Goal: Task Accomplishment & Management: Manage account settings

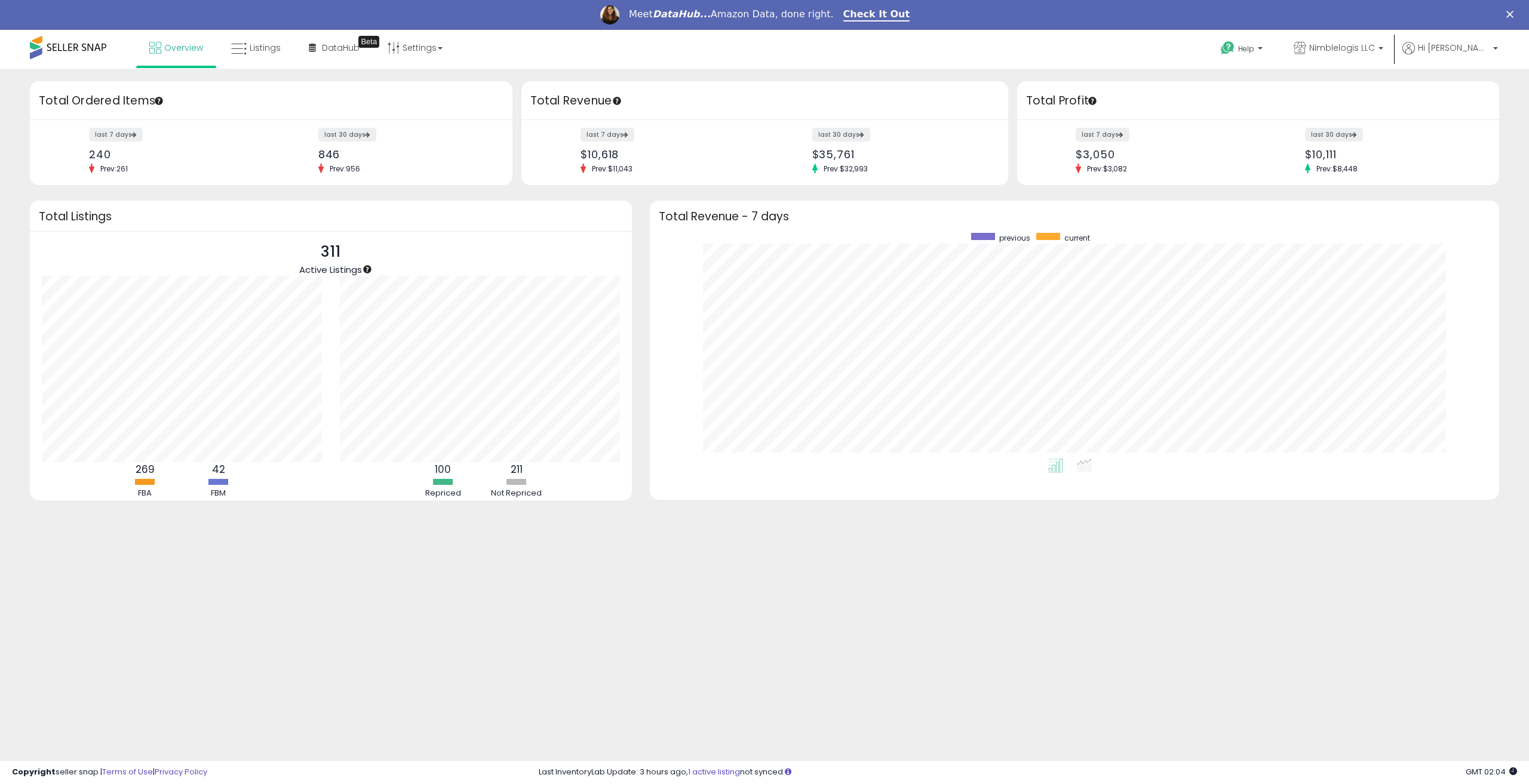
scroll to position [226, 825]
click at [255, 47] on span "Listings" at bounding box center [265, 47] width 31 height 12
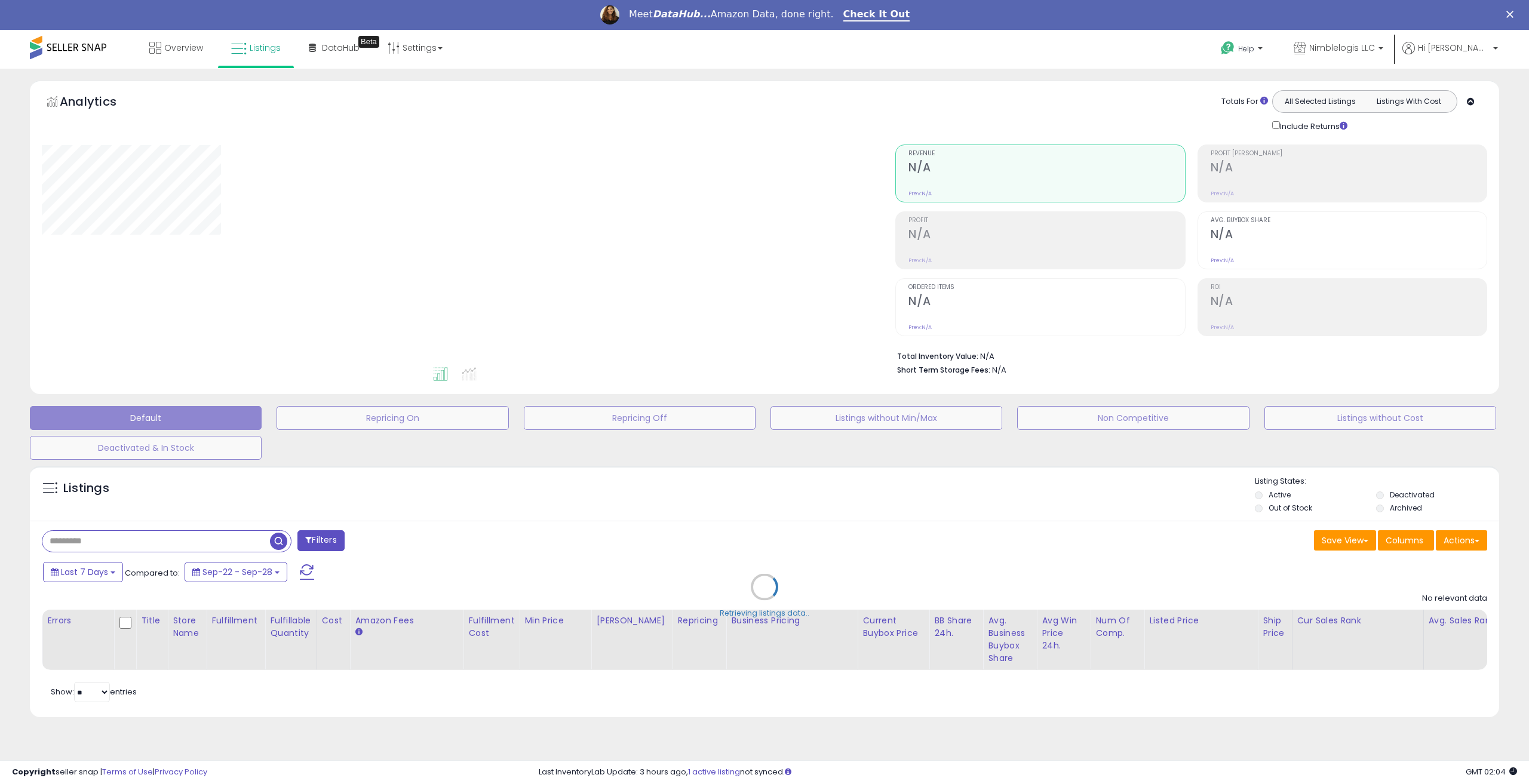
click at [212, 508] on div "Retrieving listings data.." at bounding box center [764, 595] width 1487 height 272
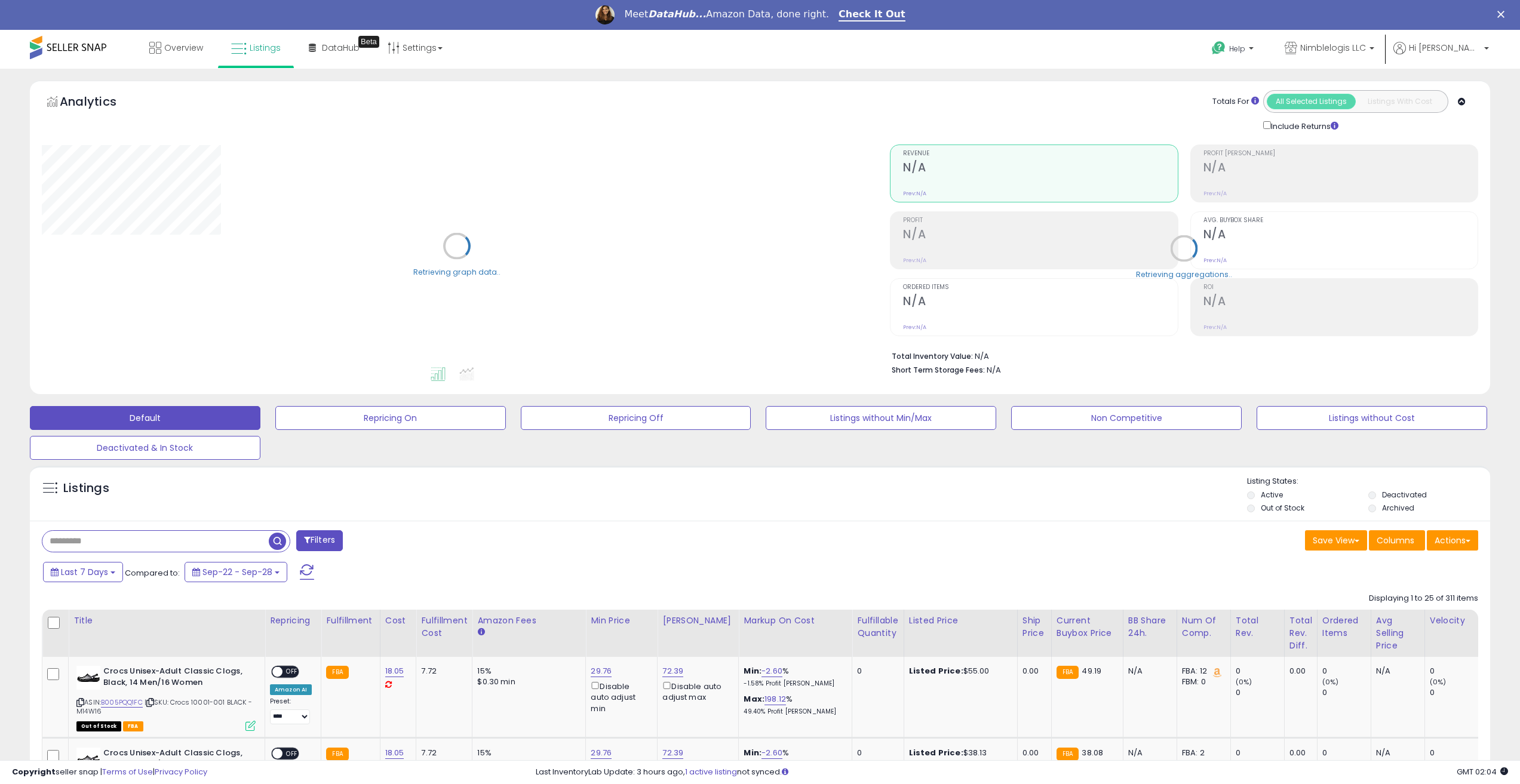
click at [213, 545] on input "text" at bounding box center [156, 541] width 226 height 21
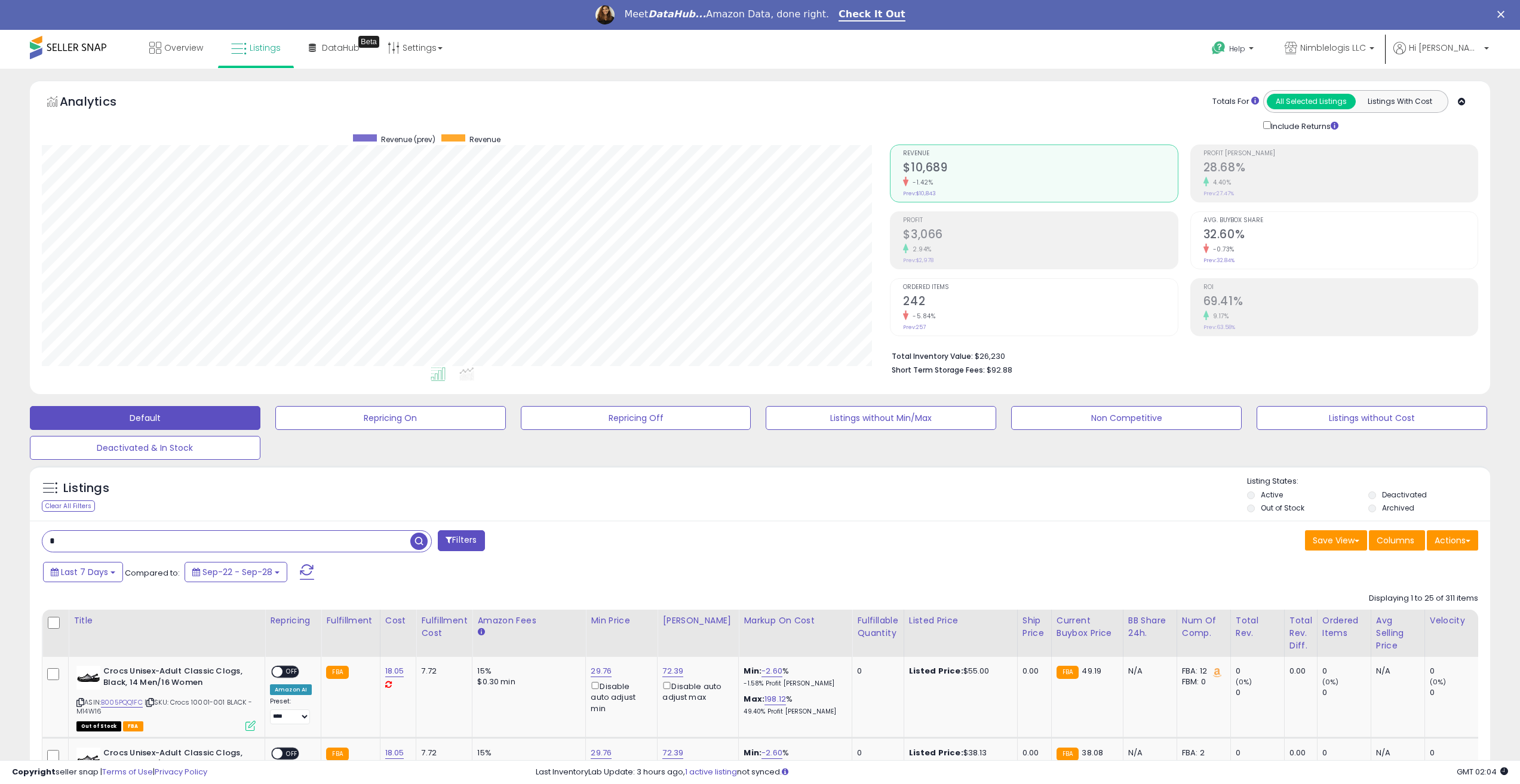
scroll to position [245, 849]
type input "******"
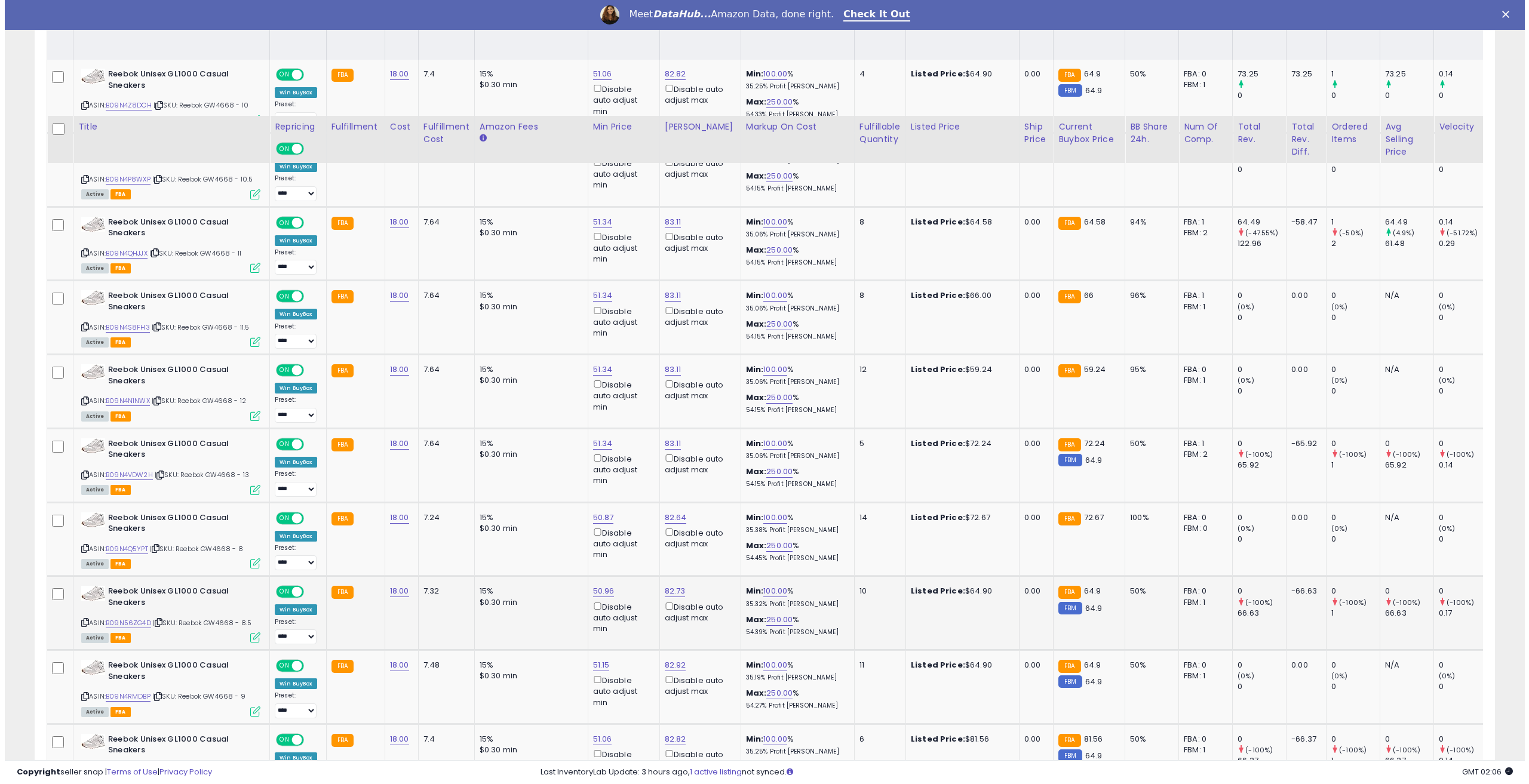
scroll to position [713, 0]
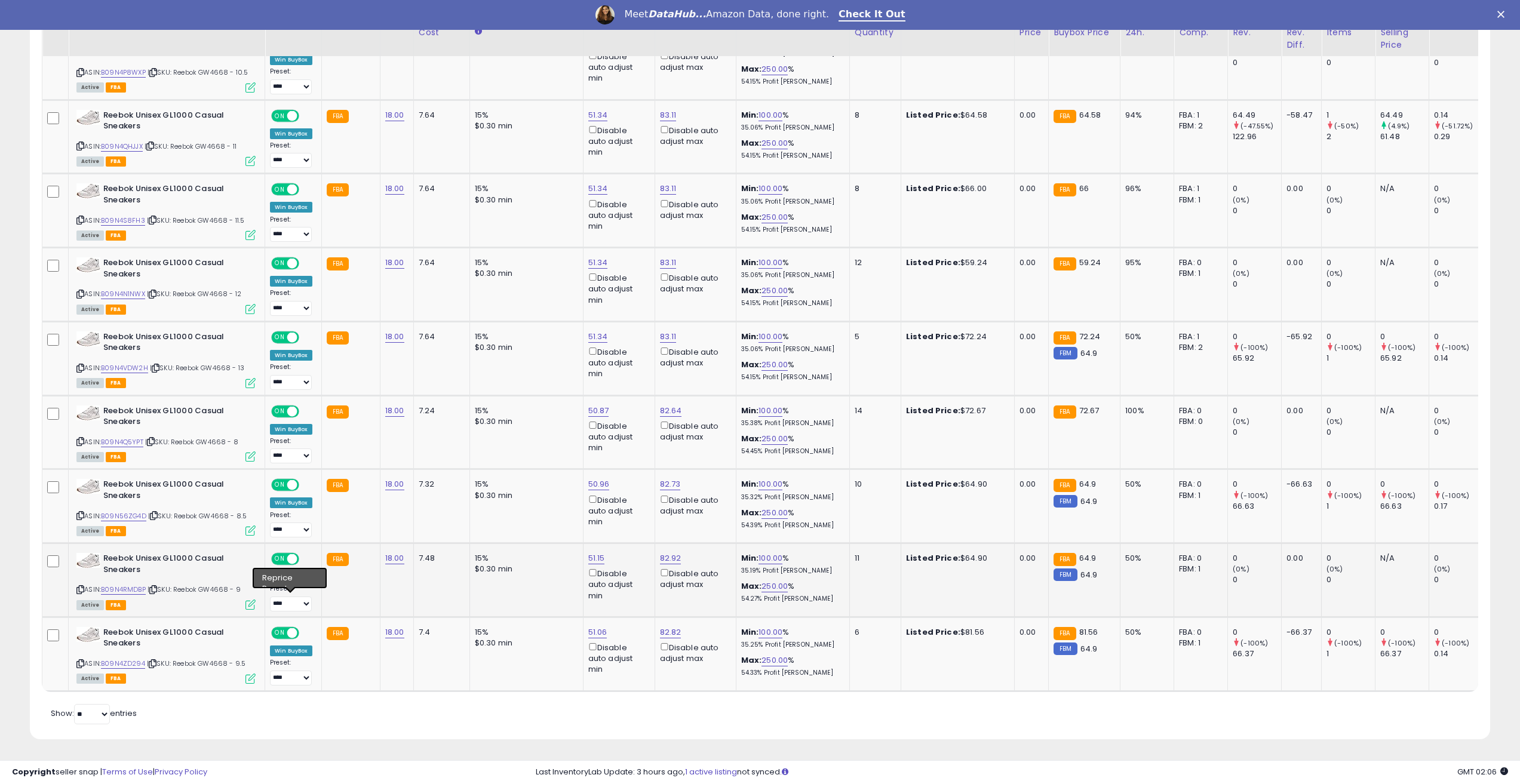
click at [251, 599] on icon at bounding box center [250, 604] width 10 height 10
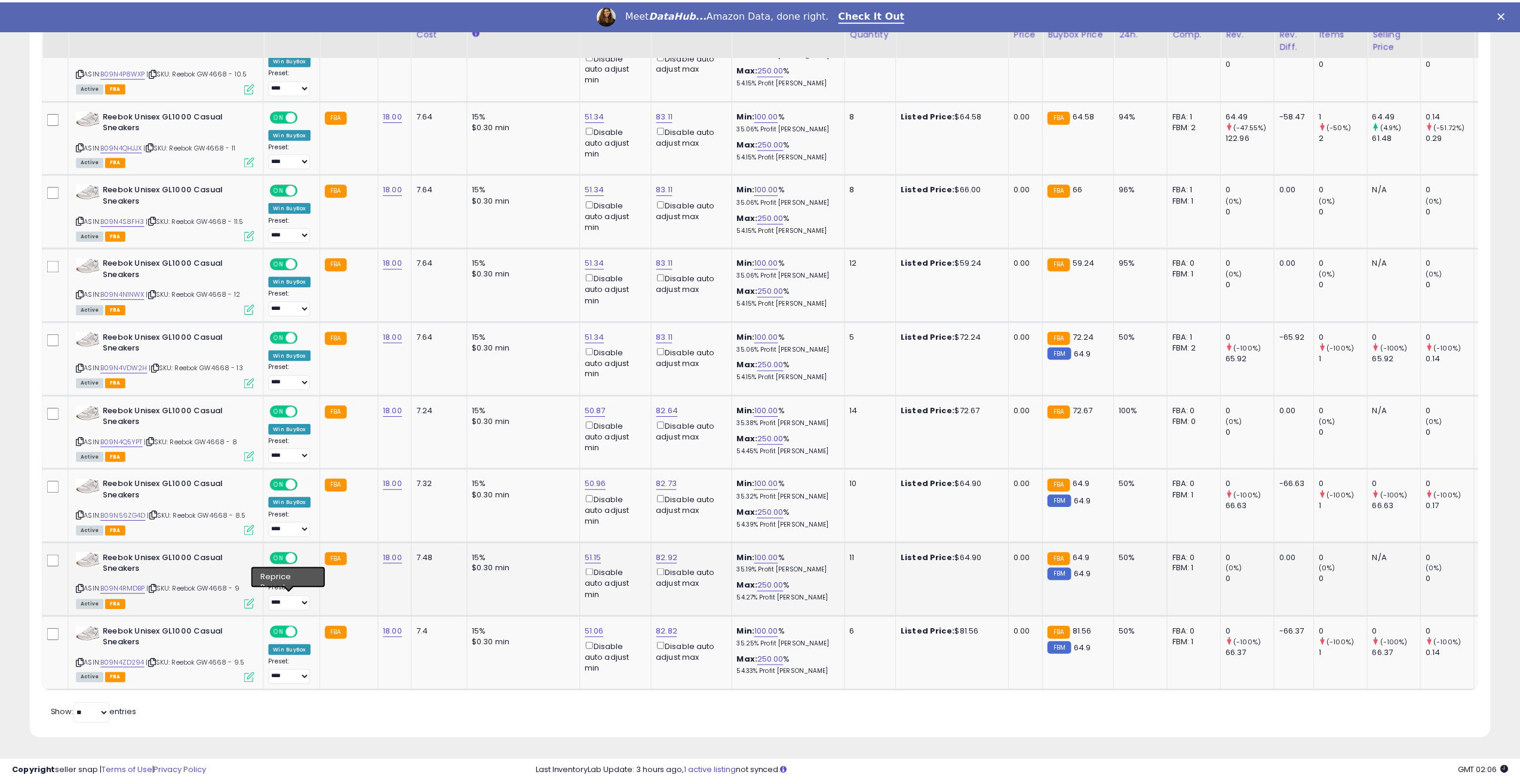
scroll to position [245, 853]
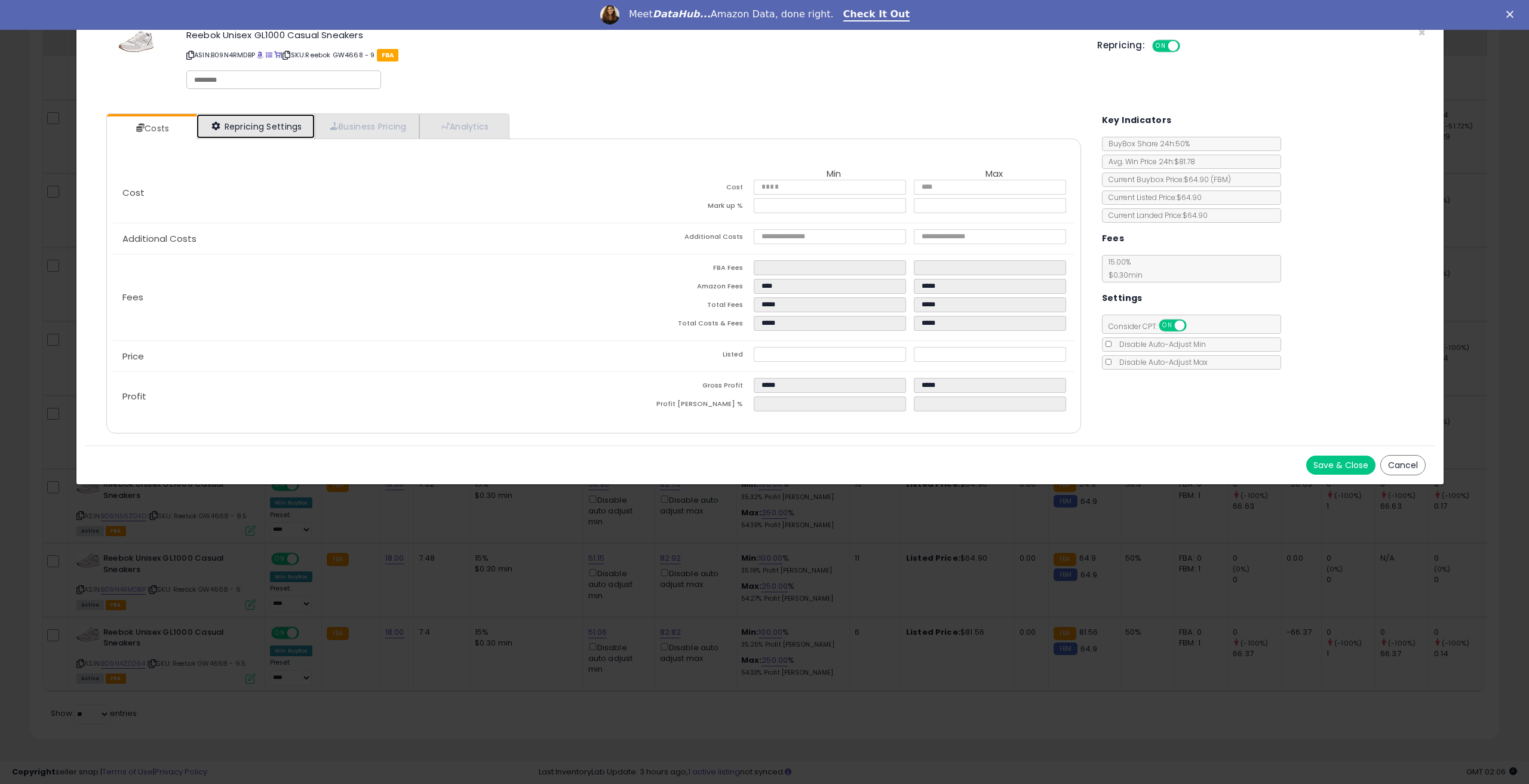
click at [247, 127] on link "Repricing Settings" at bounding box center [256, 126] width 118 height 25
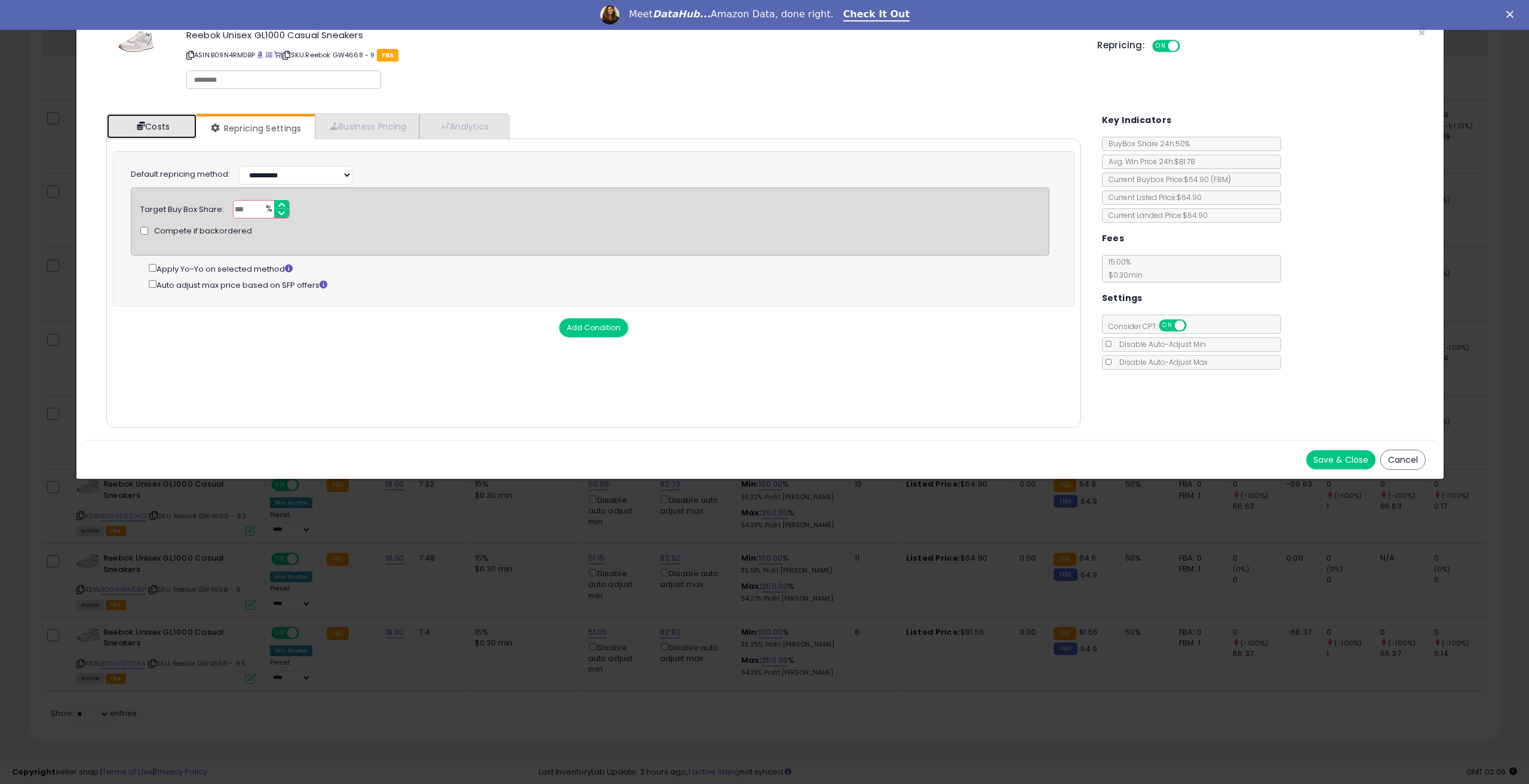
click at [137, 129] on link "Costs" at bounding box center [152, 126] width 89 height 25
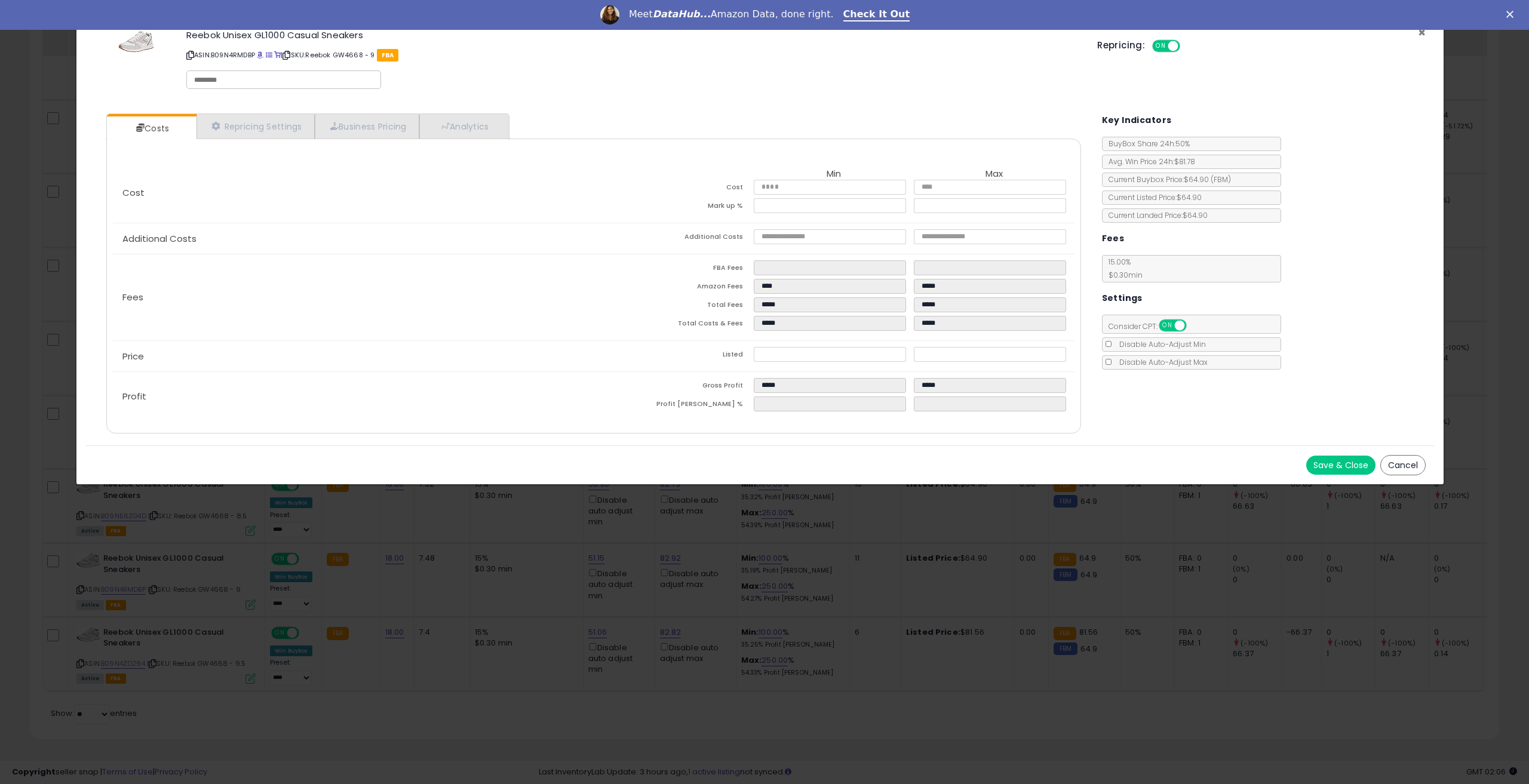
click at [1420, 32] on span "×" at bounding box center [1421, 32] width 8 height 17
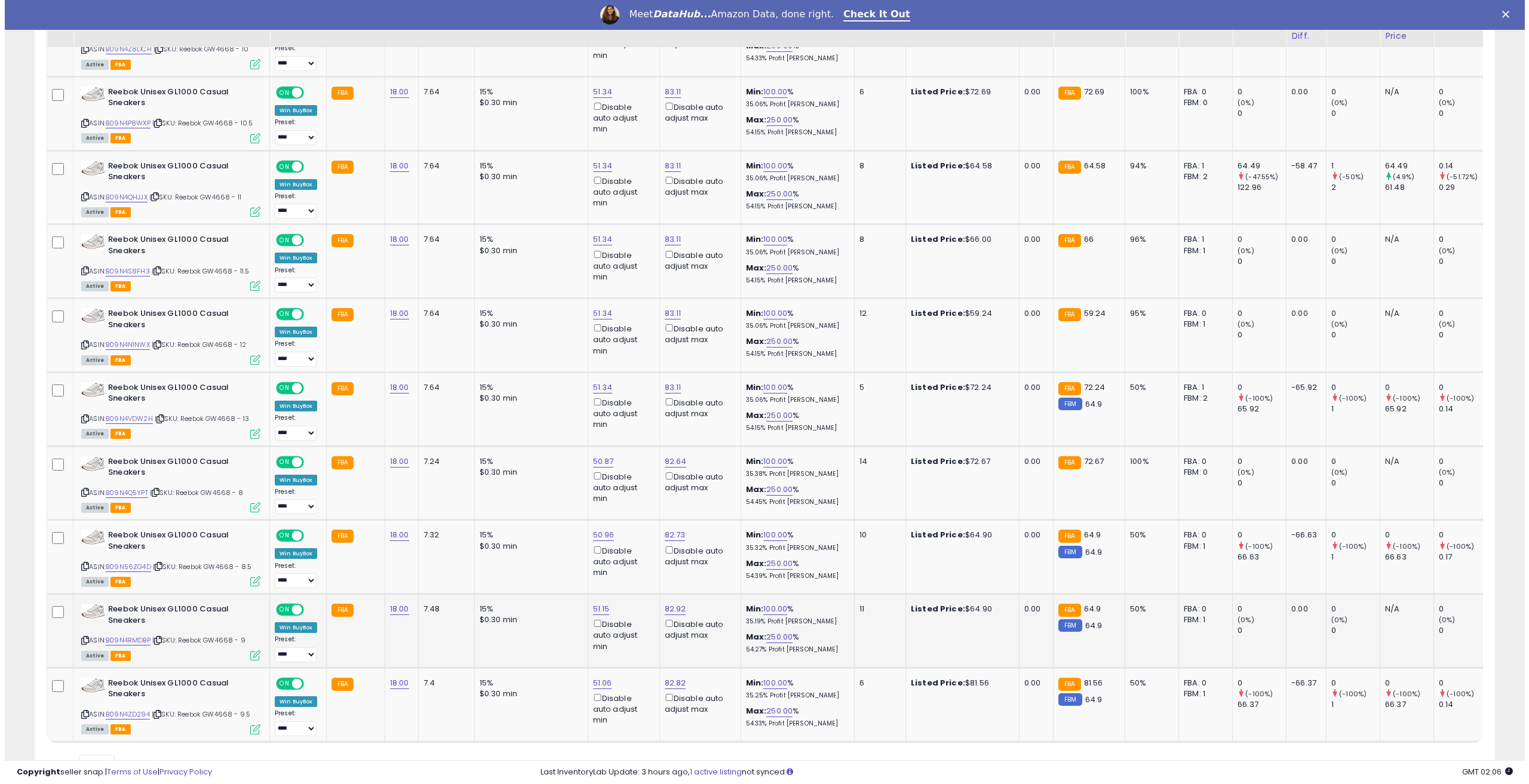
scroll to position [713, 0]
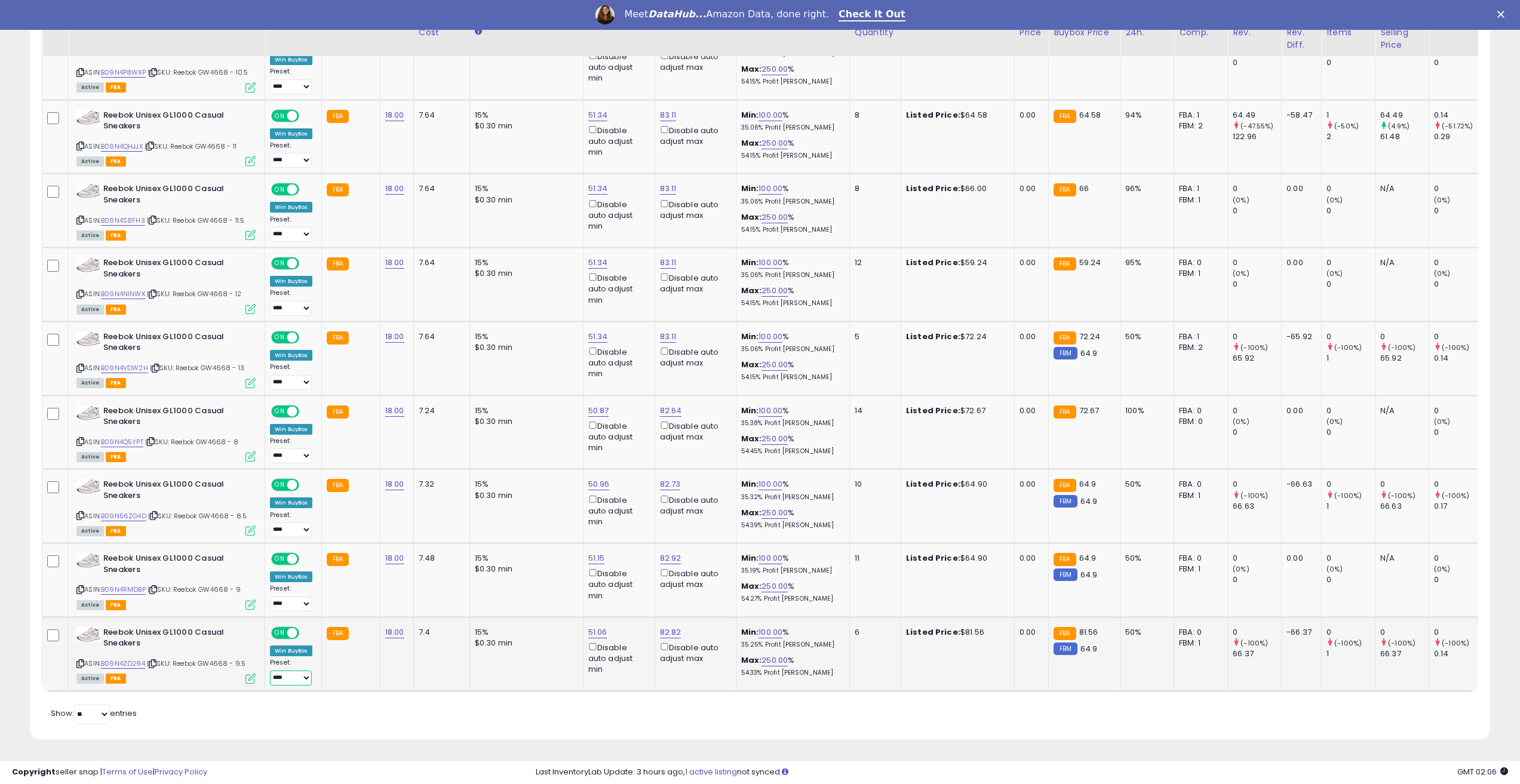
click at [300, 672] on select "**********" at bounding box center [291, 678] width 42 height 15
click at [241, 673] on div "Active FBA" at bounding box center [166, 677] width 179 height 8
click at [253, 673] on icon at bounding box center [250, 678] width 10 height 10
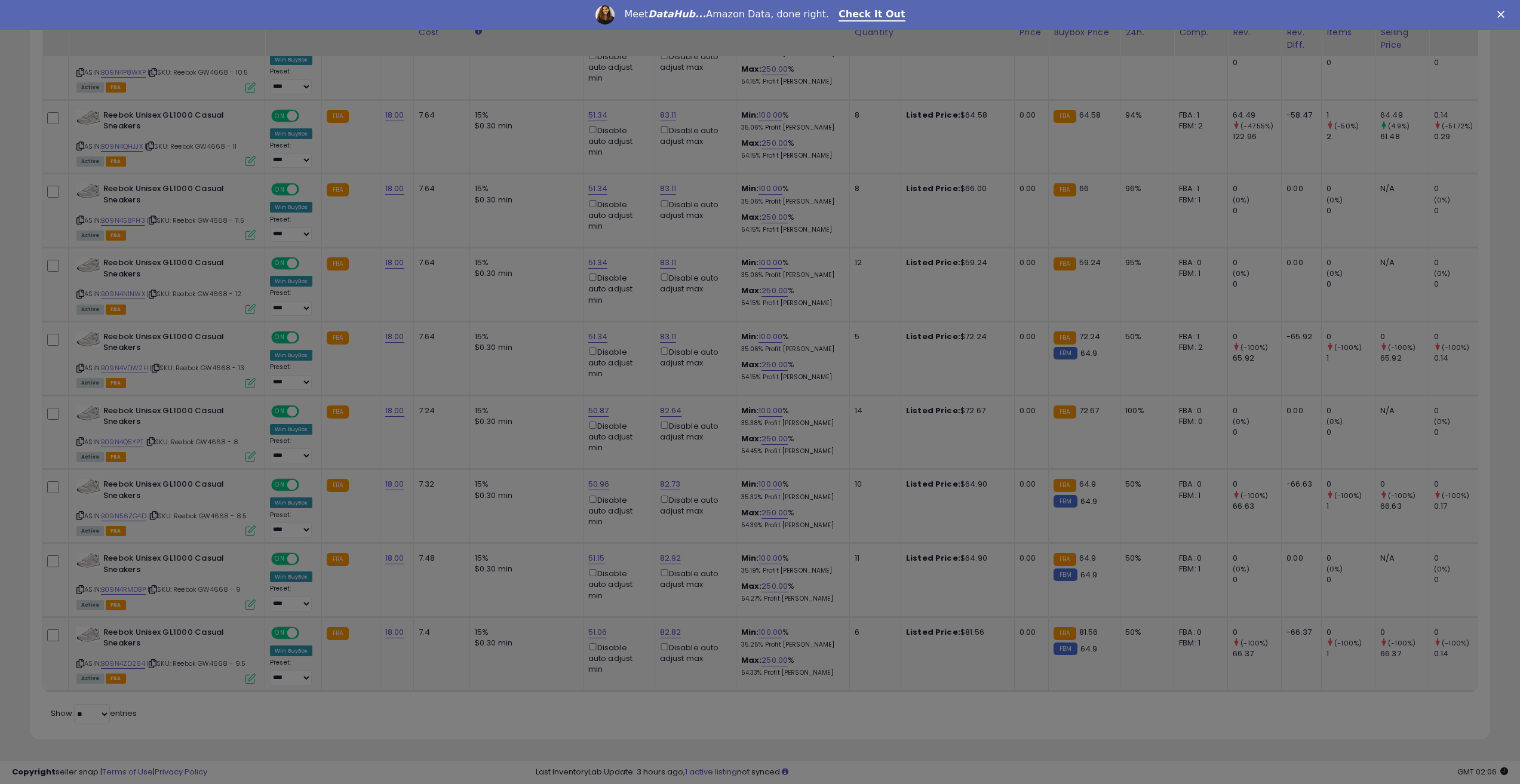
scroll to position [245, 853]
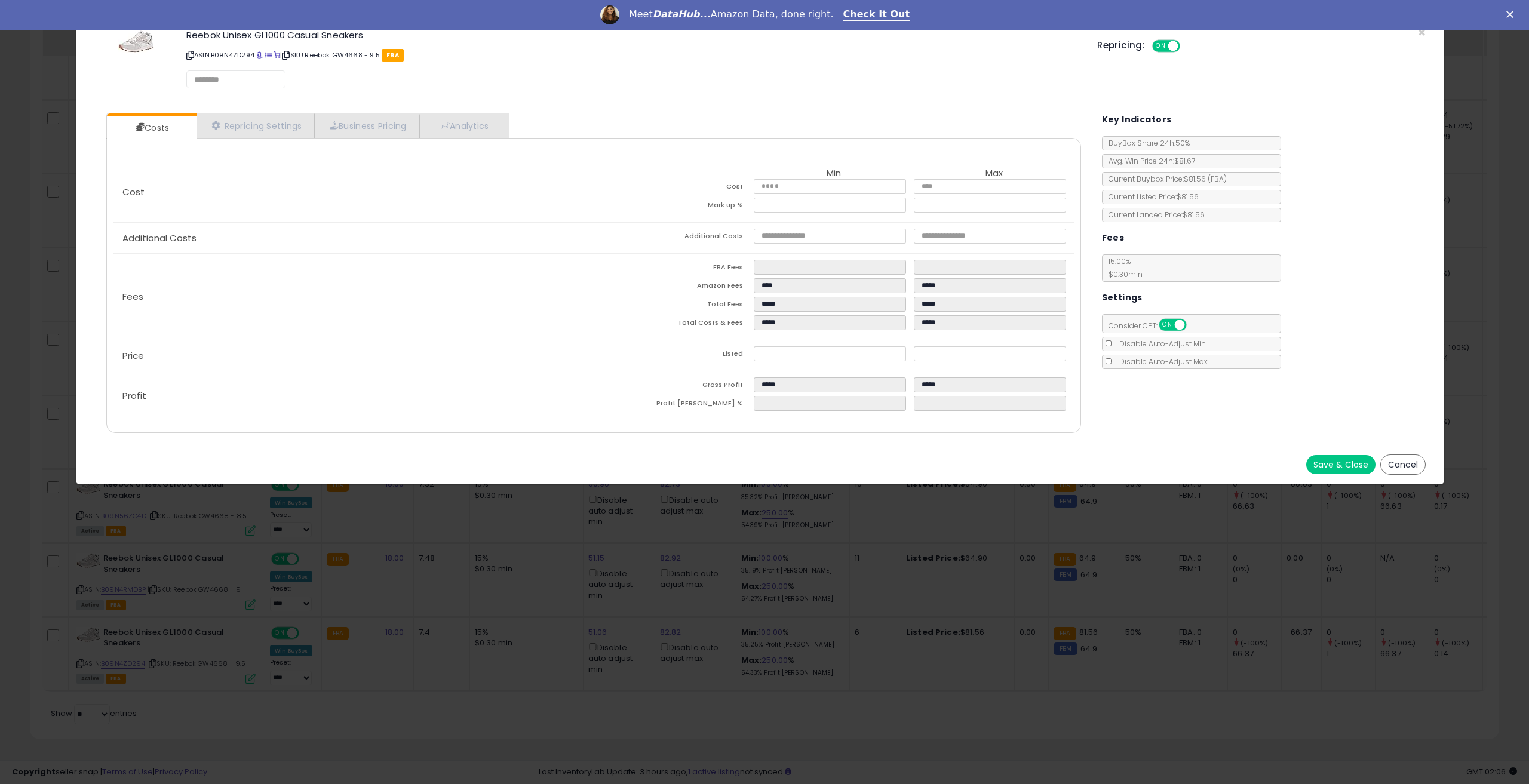
select select "******"
click at [230, 125] on link "Repricing Settings" at bounding box center [256, 126] width 118 height 25
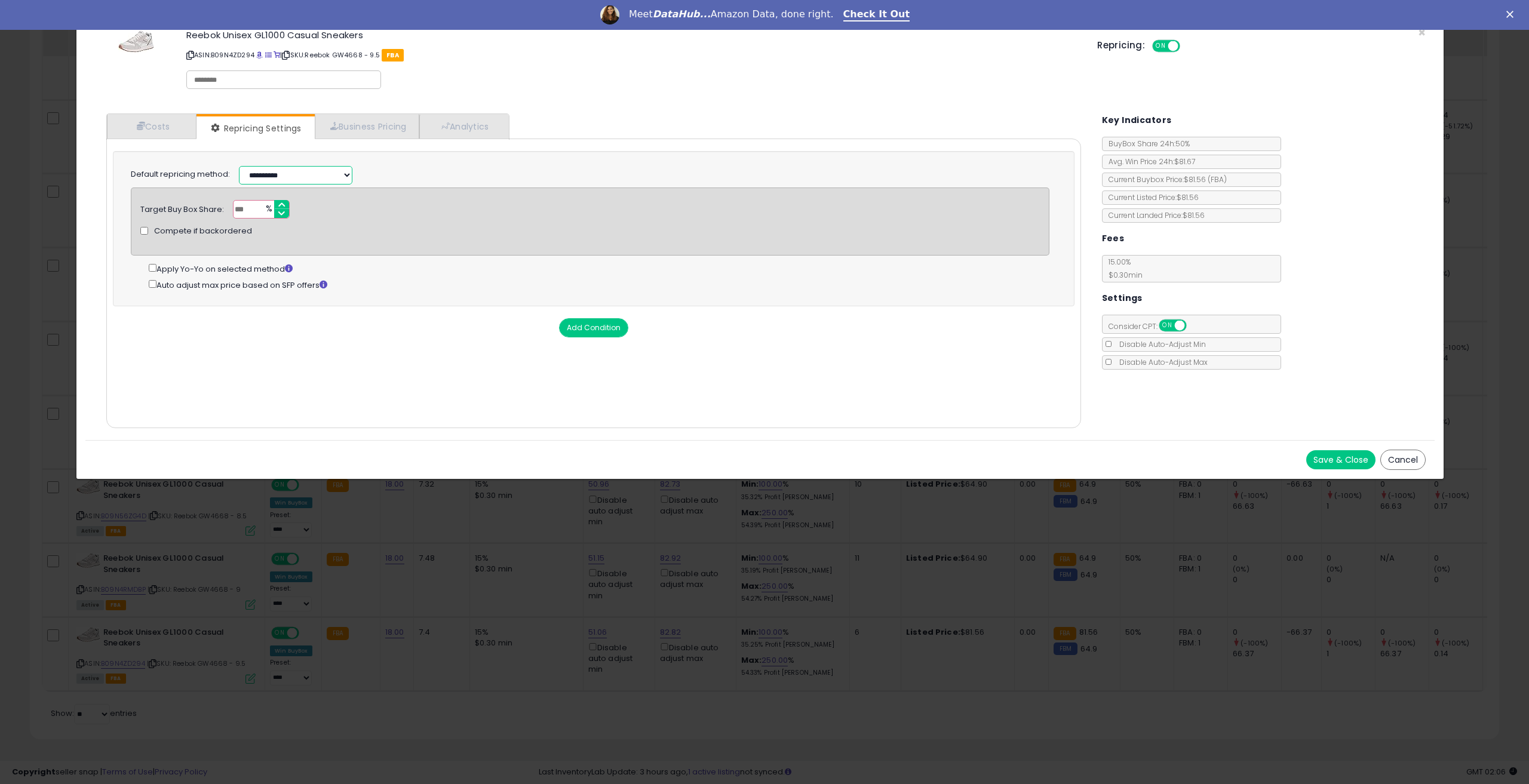
click at [283, 171] on select "**********" at bounding box center [296, 175] width 114 height 18
click at [191, 176] on label "Default repricing method:" at bounding box center [180, 175] width 99 height 11
click at [1336, 460] on button "Save & Close" at bounding box center [1341, 459] width 69 height 19
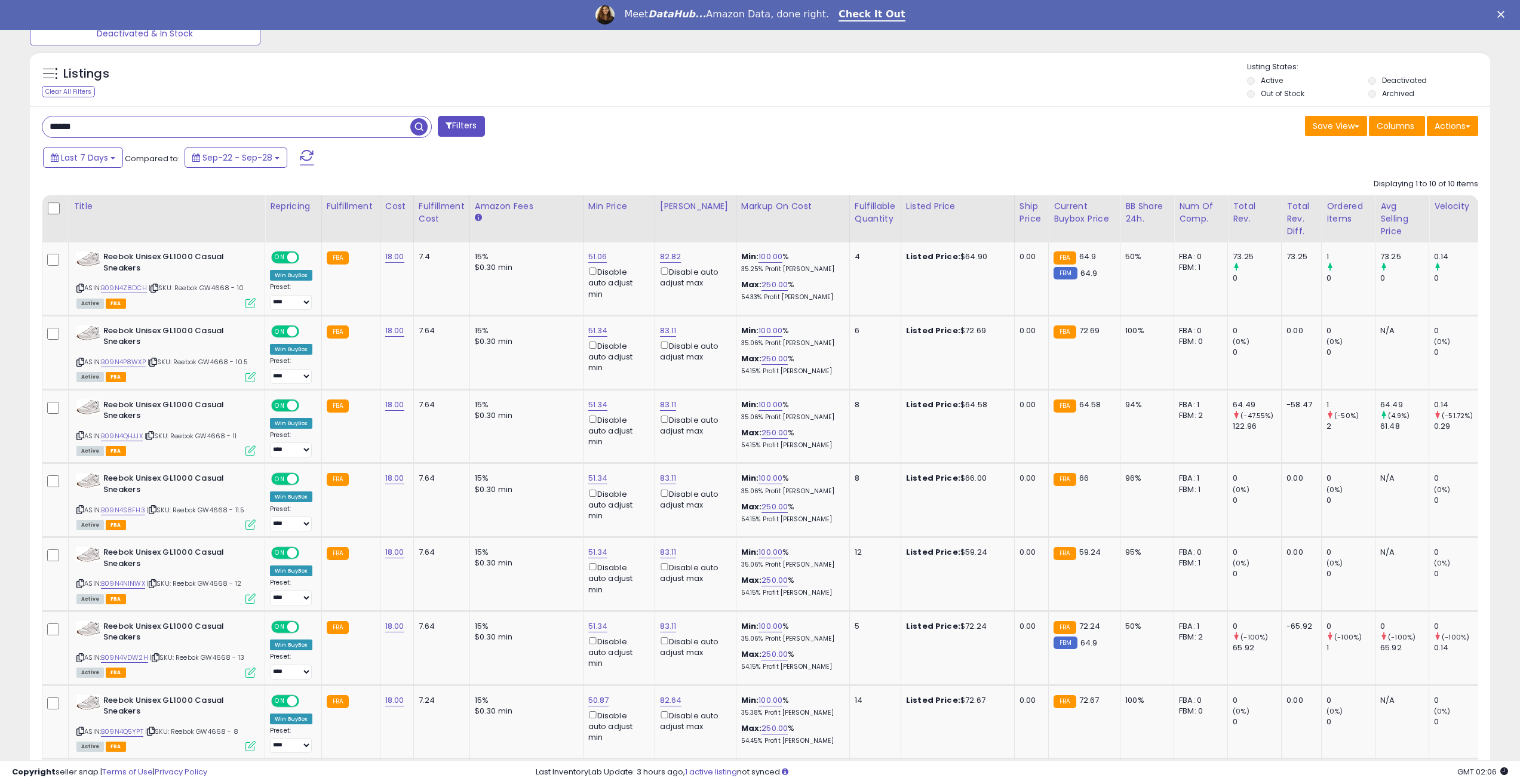
scroll to position [116, 0]
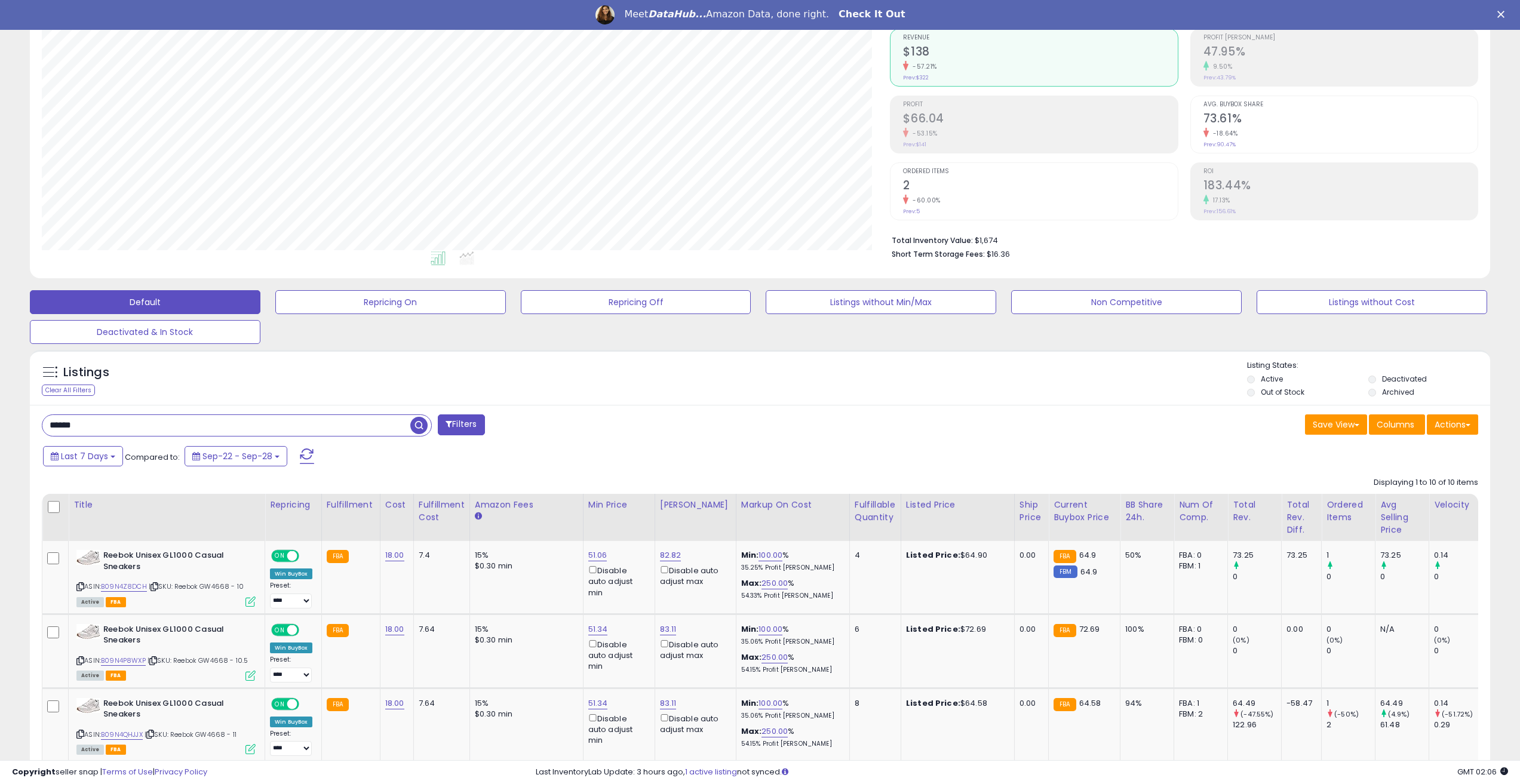
click at [854, 17] on link "Check It Out" at bounding box center [872, 15] width 67 height 13
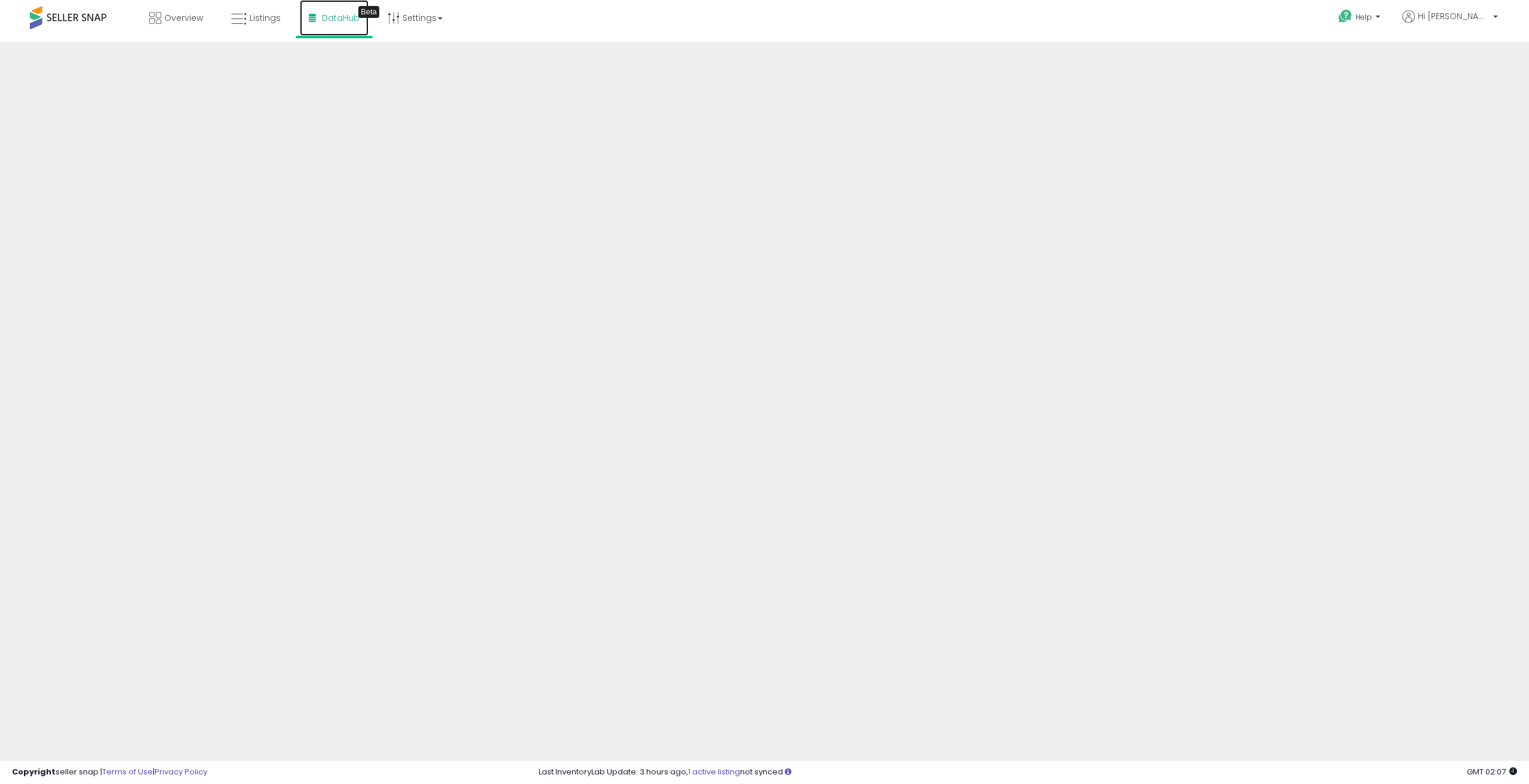
click at [340, 25] on link "DataHub Beta" at bounding box center [334, 17] width 68 height 35
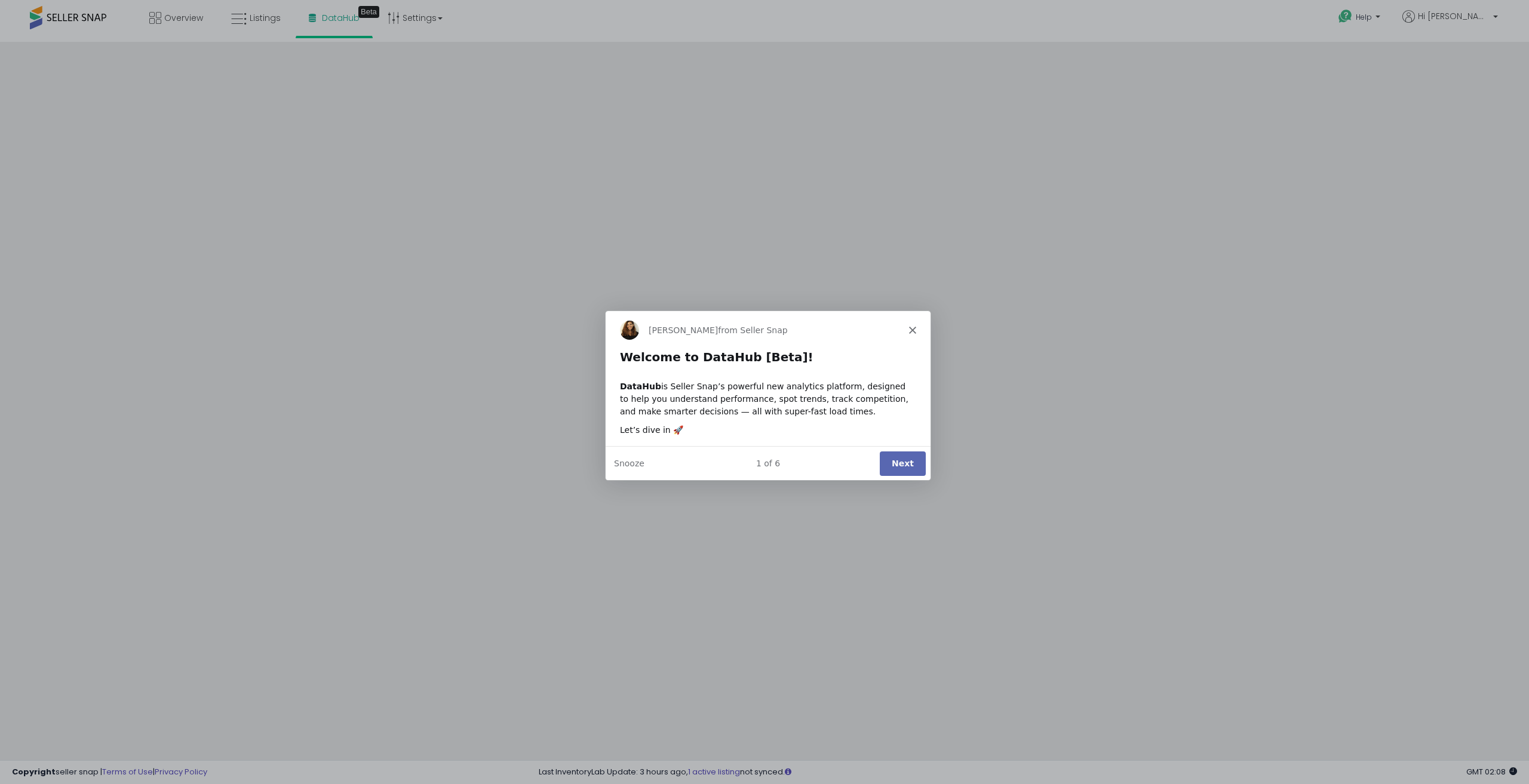
click at [906, 464] on button "Next" at bounding box center [901, 462] width 46 height 25
